Goal: Check status: Check status

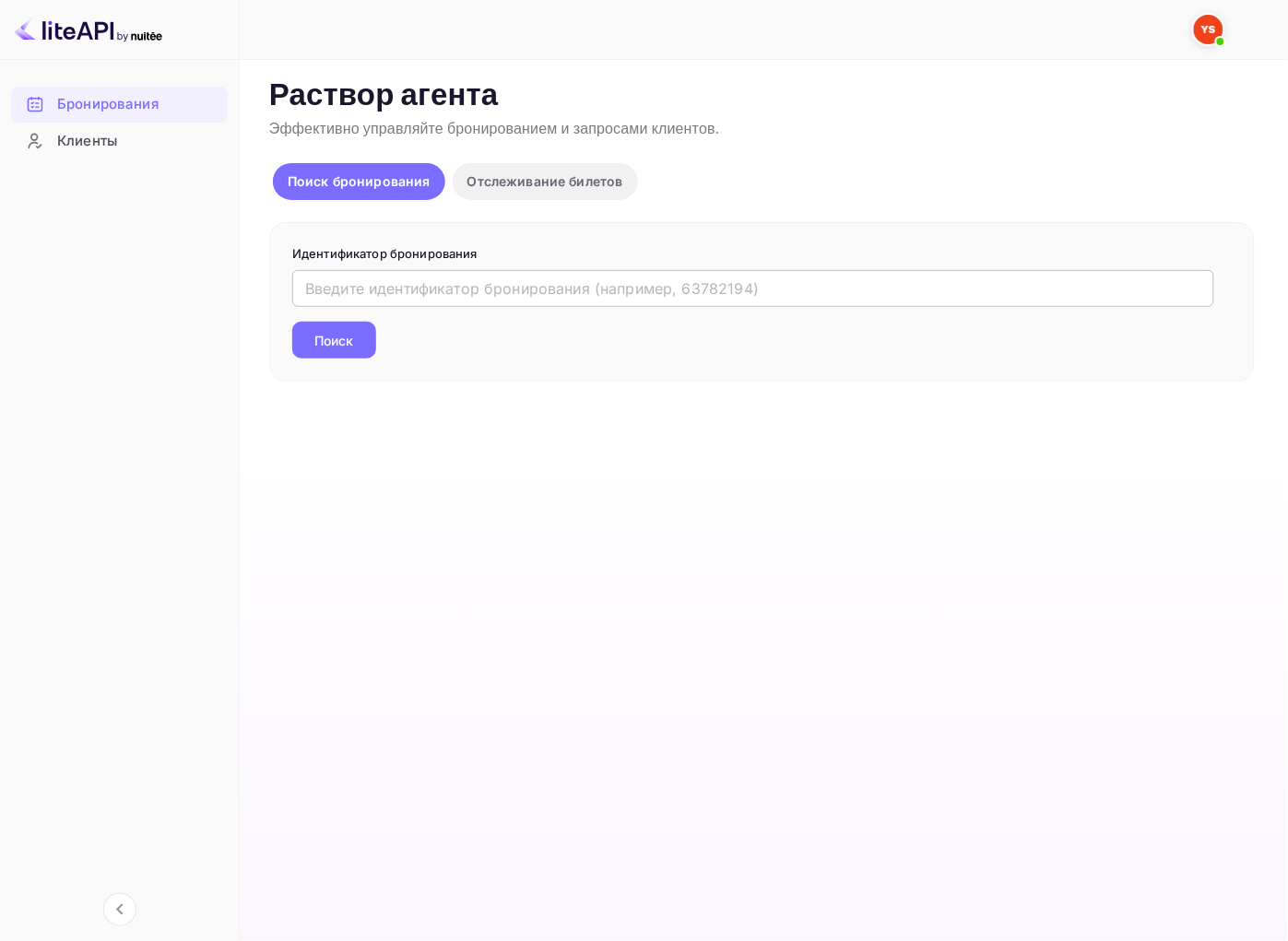
click at [441, 295] on input "text" at bounding box center [753, 289] width 922 height 37
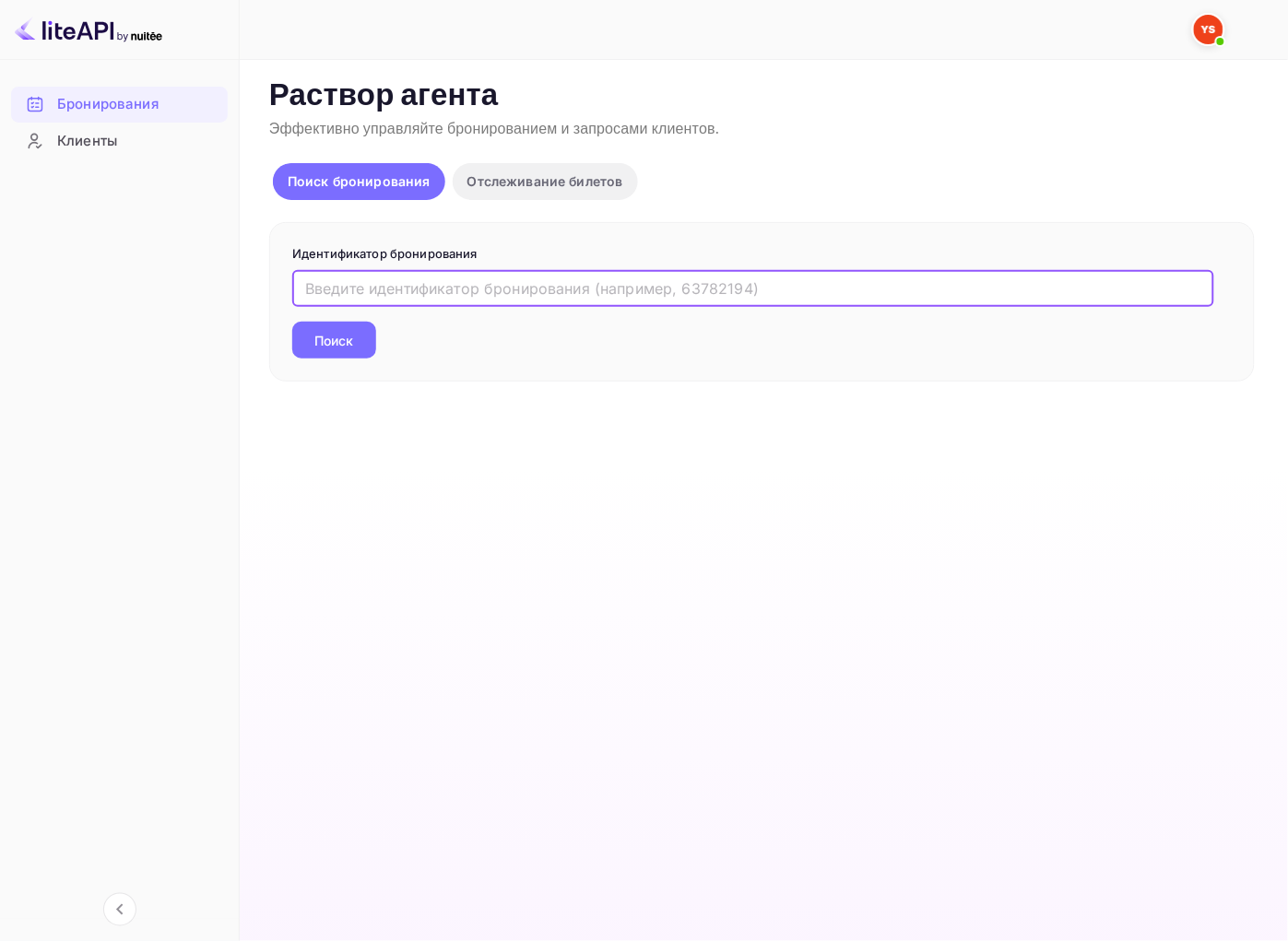
paste input "9612242"
type input "9612242"
click at [329, 349] on ya-tr-span "Поиск" at bounding box center [334, 341] width 39 height 19
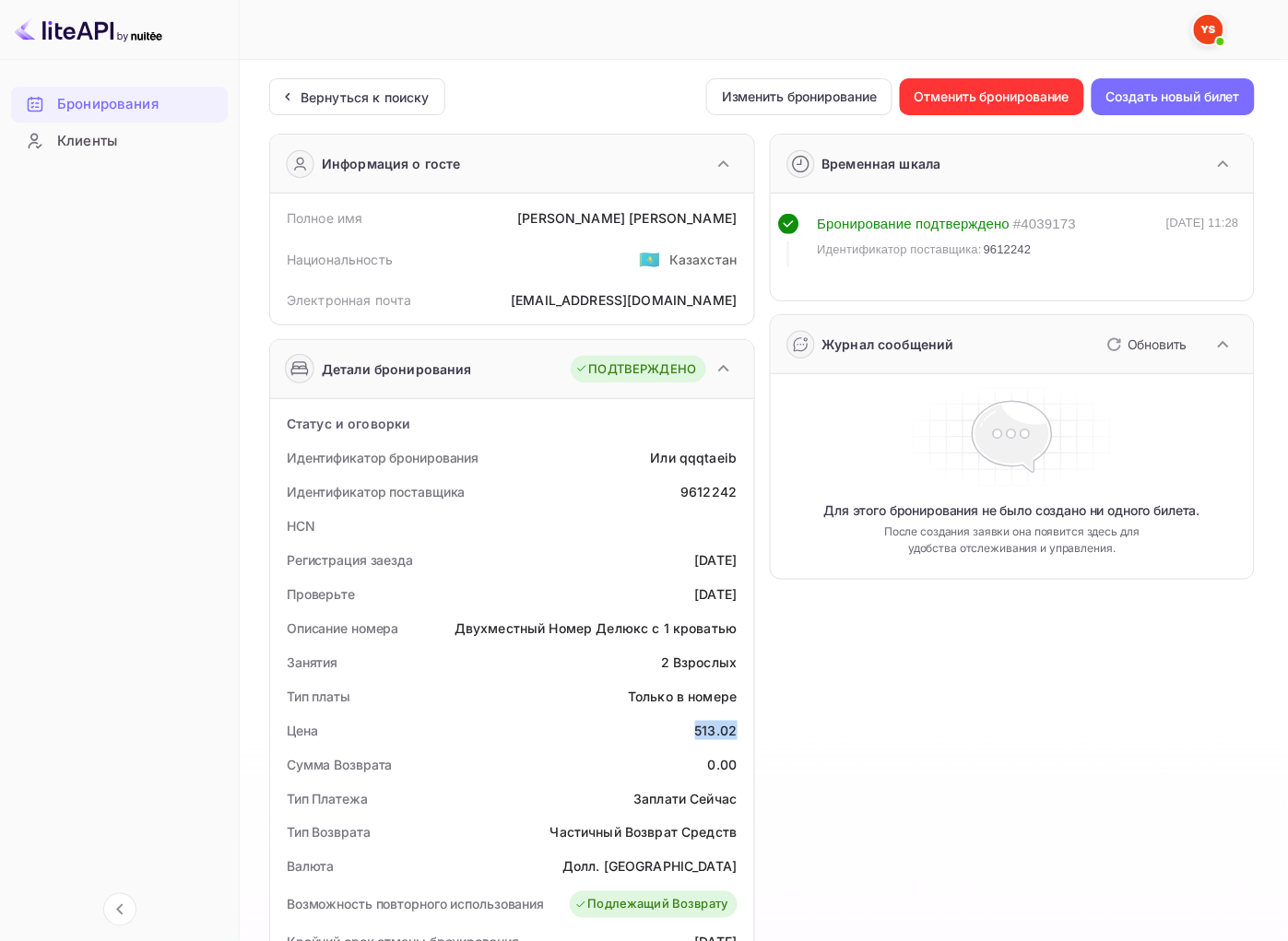
drag, startPoint x: 697, startPoint y: 731, endPoint x: 739, endPoint y: 733, distance: 42.0
click at [739, 734] on div "Цена 513.02" at bounding box center [512, 730] width 470 height 34
copy div "513.02"
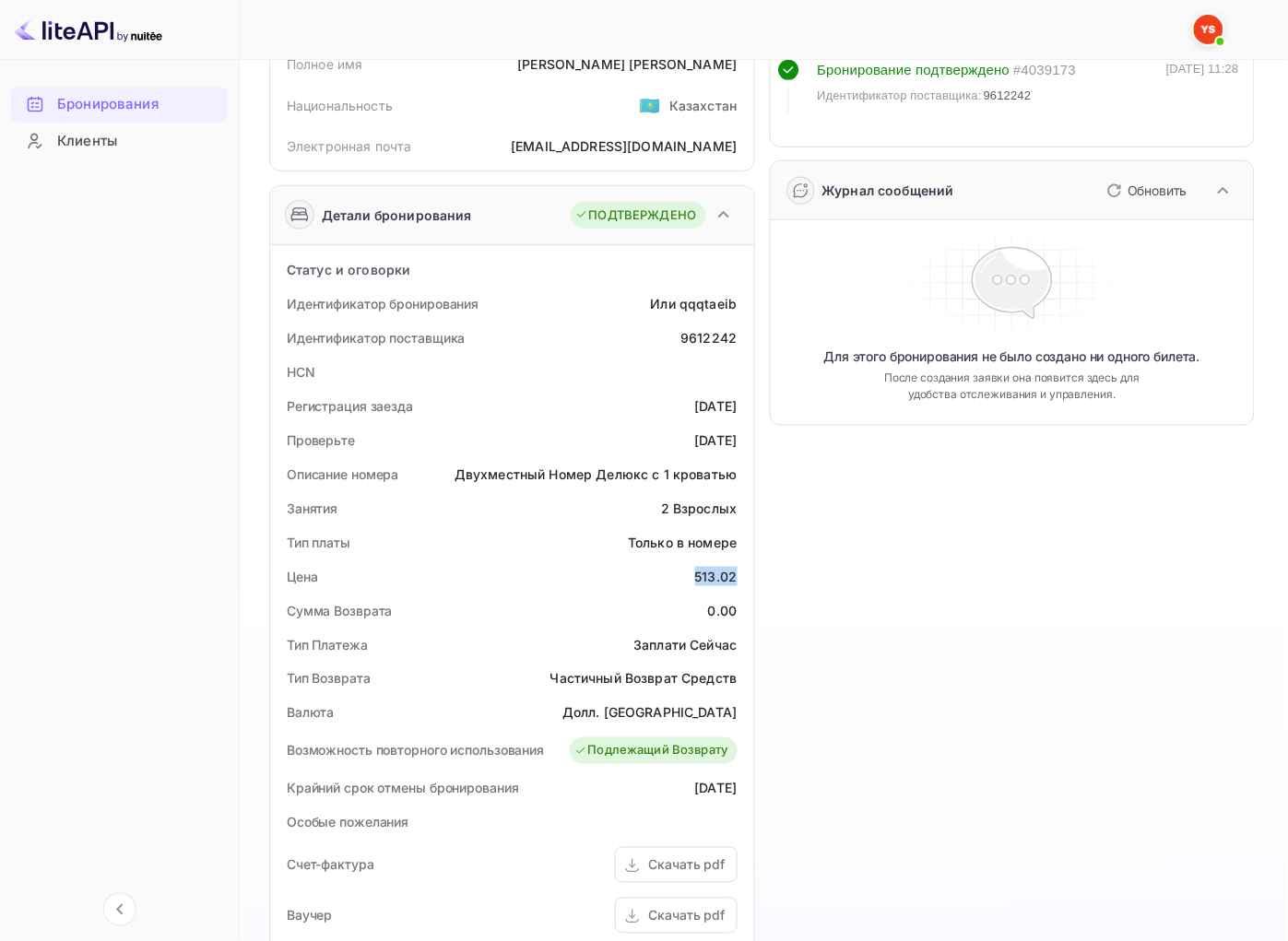
scroll to position [205, 0]
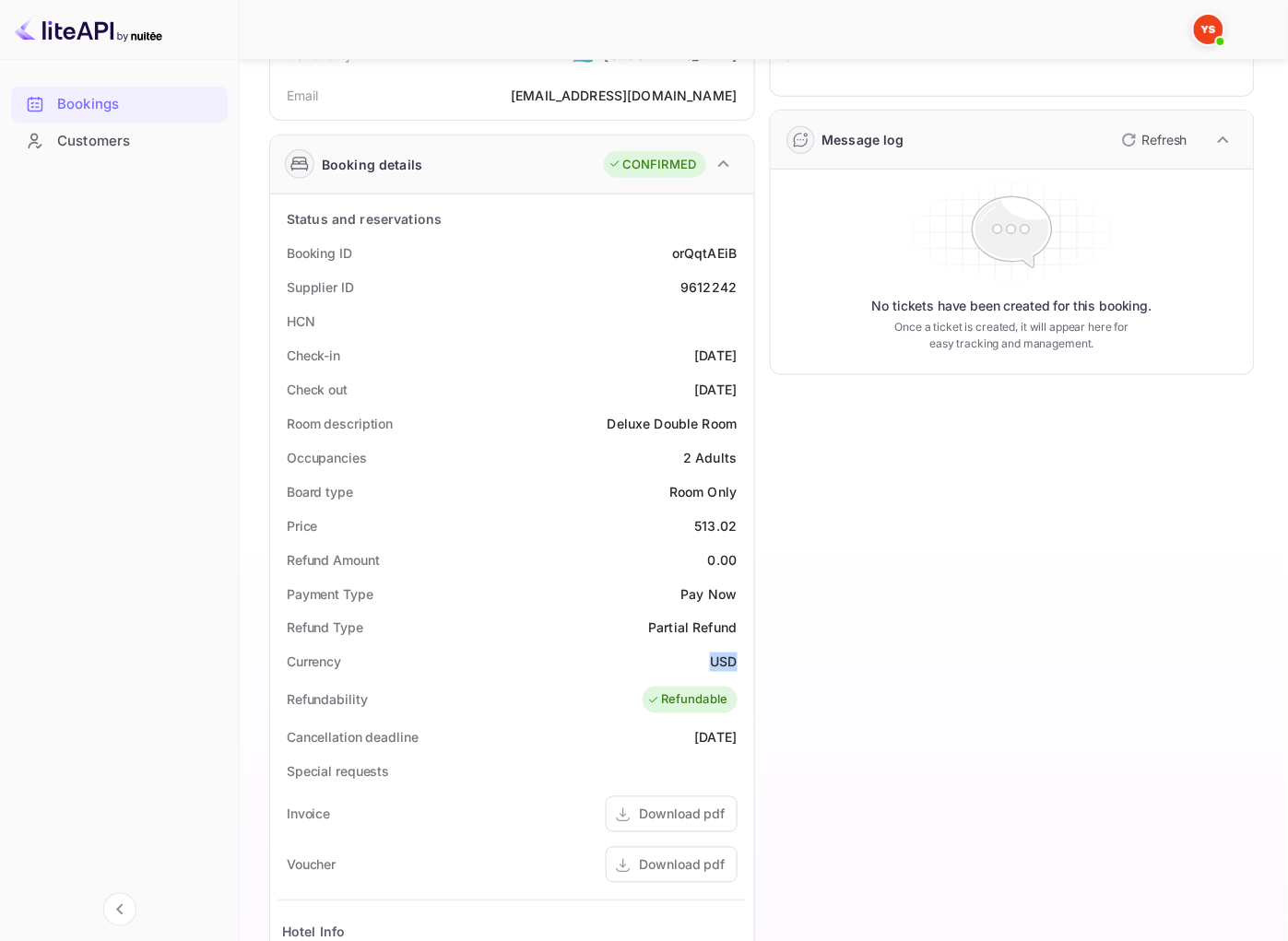
drag, startPoint x: 710, startPoint y: 655, endPoint x: 739, endPoint y: 666, distance: 31.0
click at [734, 662] on ya-tr-span "USD" at bounding box center [724, 662] width 27 height 15
copy ya-tr-span "USD"
